Goal: Information Seeking & Learning: Learn about a topic

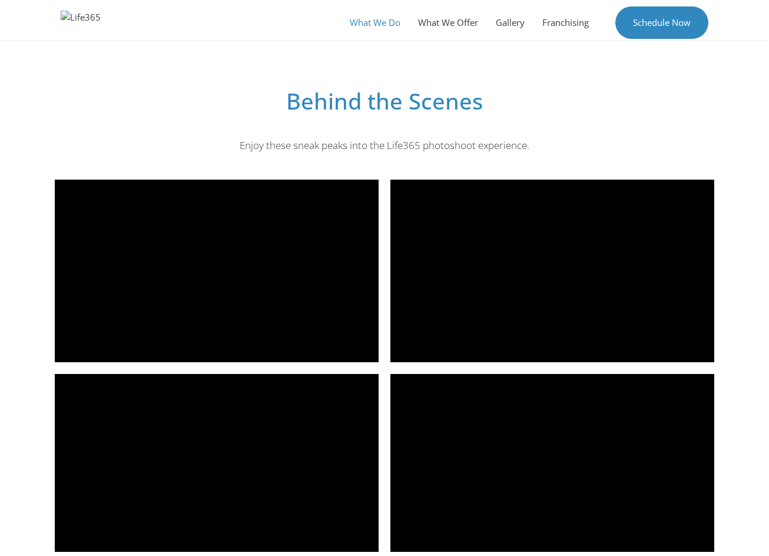
scroll to position [1564, 0]
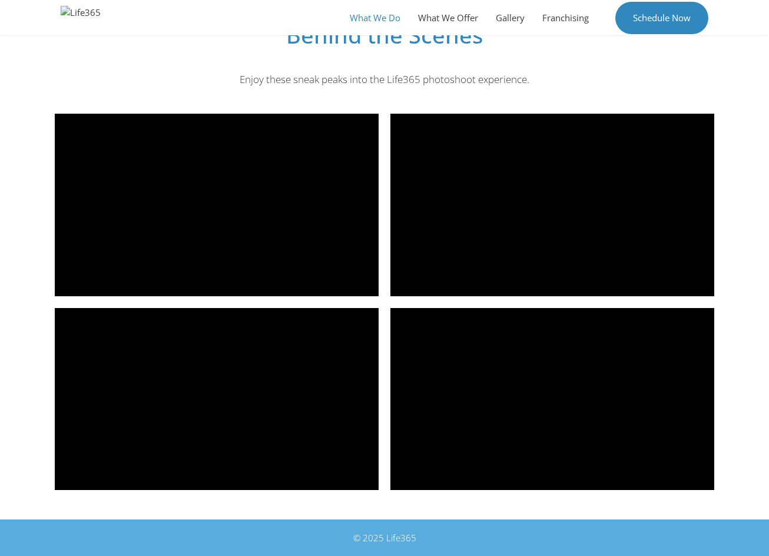
drag, startPoint x: 386, startPoint y: 537, endPoint x: 436, endPoint y: 541, distance: 50.2
click at [436, 541] on div "© 2025 Life365" at bounding box center [385, 538] width 648 height 14
copy div "Life365"
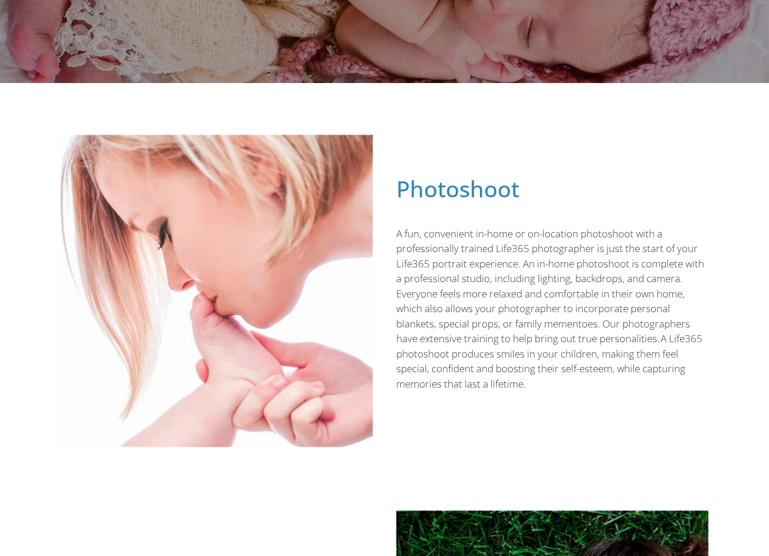
scroll to position [0, 0]
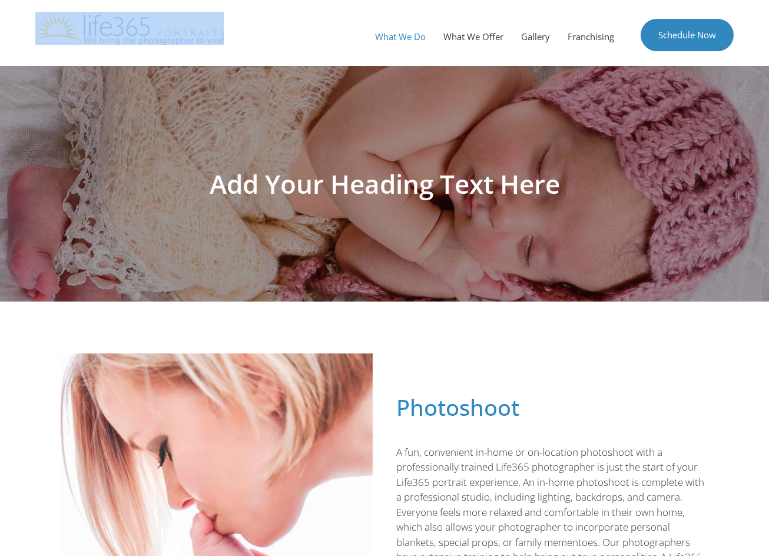
drag, startPoint x: 245, startPoint y: 42, endPoint x: 76, endPoint y: 33, distance: 169.3
click at [76, 33] on div "Menu What We Do What We Offer Gallery Franchising Schedule Now" at bounding box center [384, 33] width 769 height 66
copy link
